Goal: Transaction & Acquisition: Purchase product/service

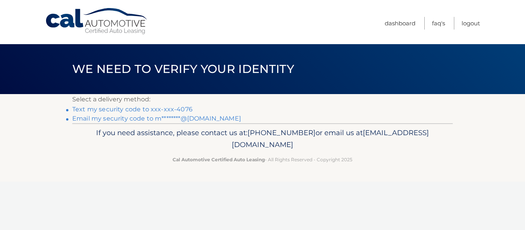
click at [186, 110] on link "Text my security code to xxx-xxx-4076" at bounding box center [132, 109] width 120 height 7
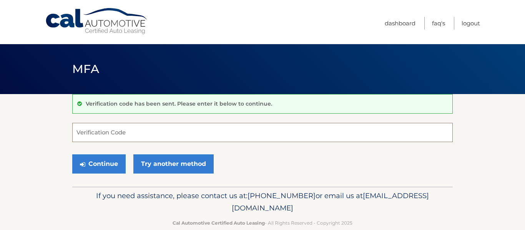
click at [90, 133] on input "Verification Code" at bounding box center [262, 132] width 380 height 19
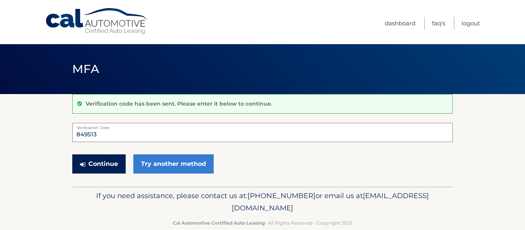
type input "849513"
click at [113, 166] on button "Continue" at bounding box center [98, 163] width 53 height 19
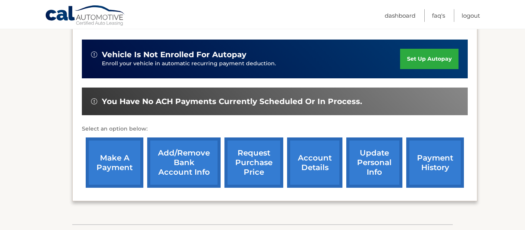
scroll to position [183, 0]
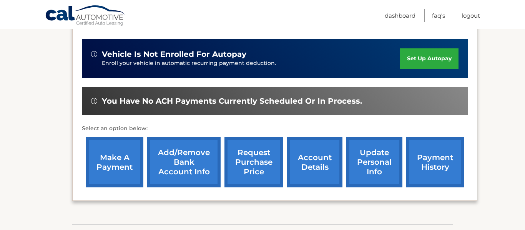
click at [116, 158] on link "make a payment" at bounding box center [115, 162] width 58 height 50
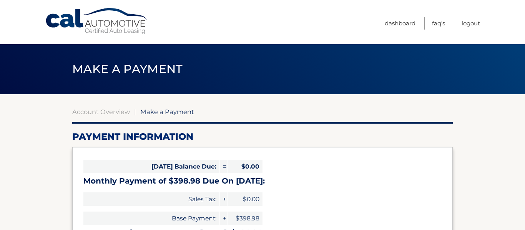
select select "OTkyMWVhMGMtZDc3YS00OWMyLWI3ODQtM2QzZWFhY2I1ZTU0"
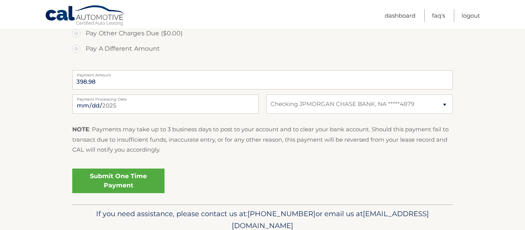
scroll to position [288, 0]
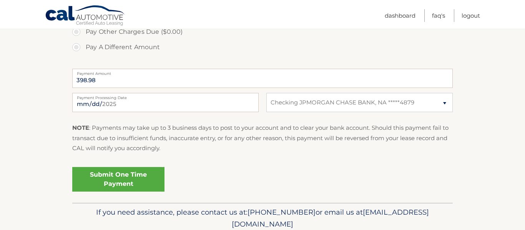
click at [134, 179] on link "Submit One Time Payment" at bounding box center [118, 179] width 92 height 25
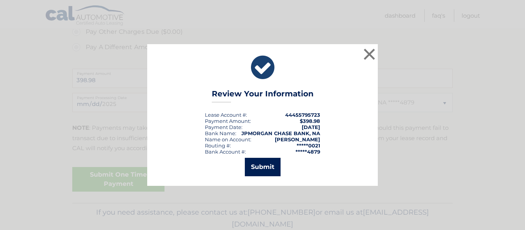
click at [261, 166] on button "Submit" at bounding box center [263, 167] width 36 height 18
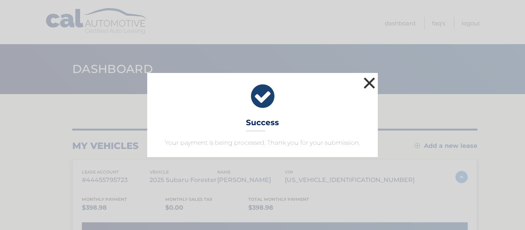
click at [369, 83] on button "×" at bounding box center [369, 82] width 15 height 15
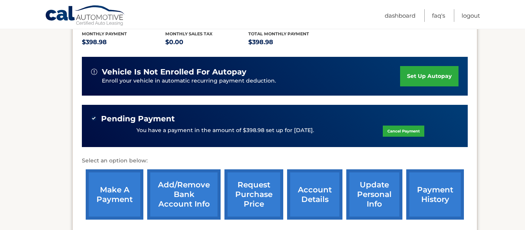
scroll to position [133, 0]
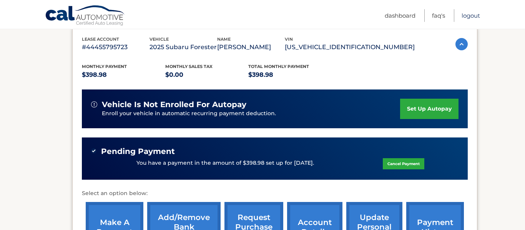
click at [478, 14] on link "Logout" at bounding box center [471, 15] width 18 height 13
